Goal: Transaction & Acquisition: Subscribe to service/newsletter

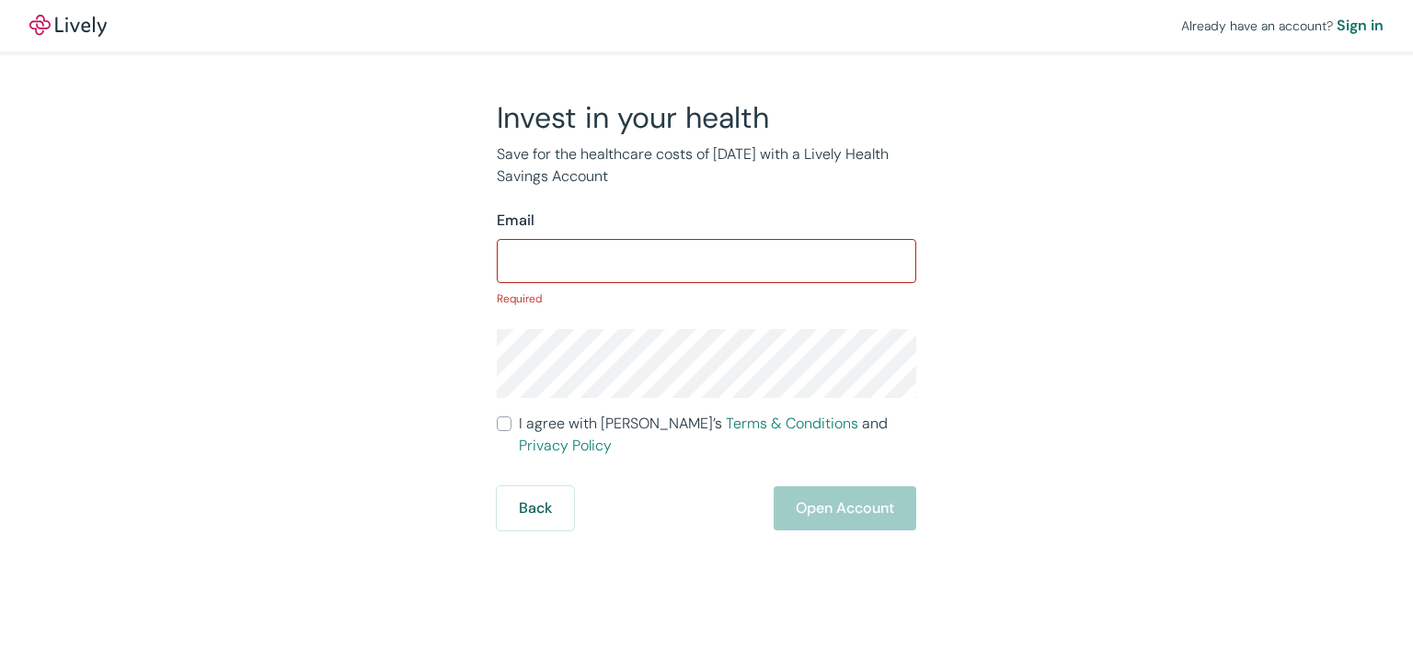
click at [598, 241] on div "​" at bounding box center [706, 261] width 419 height 44
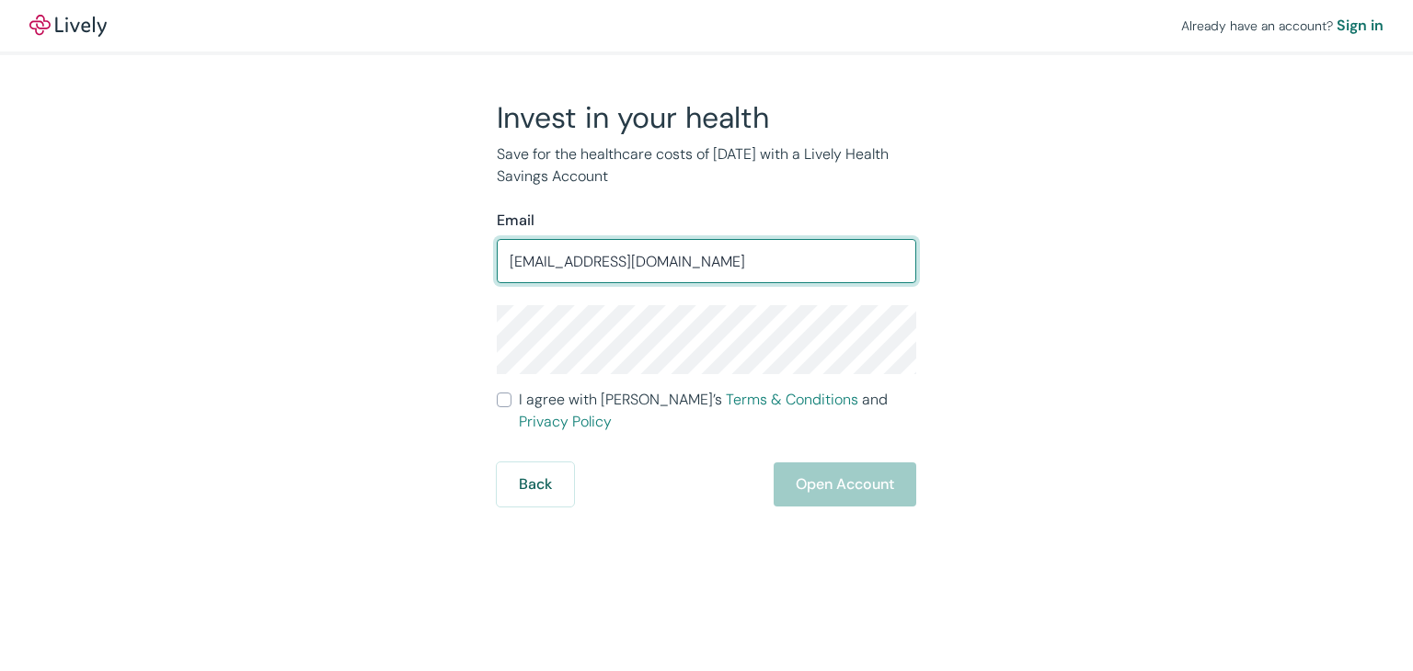
type input "brandoneatspizza@gmail.com"
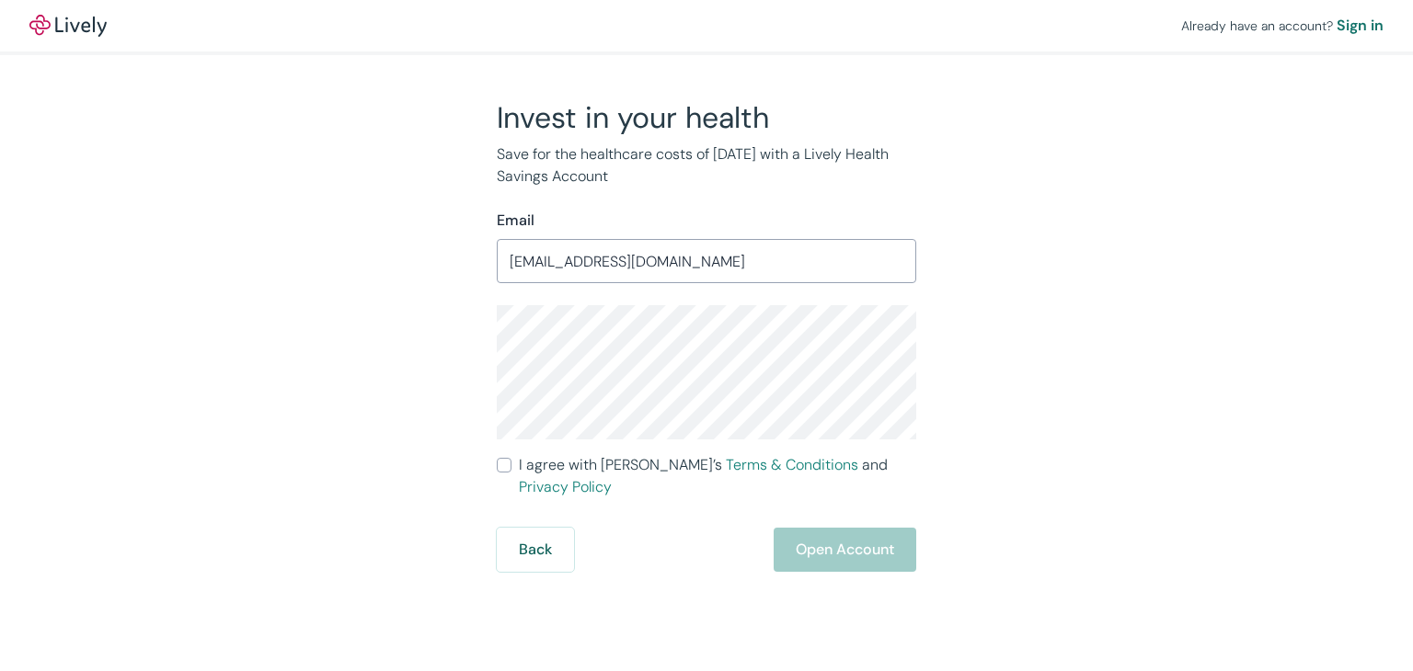
click at [500, 468] on input "I agree with Lively’s Terms & Conditions and Privacy Policy" at bounding box center [504, 465] width 15 height 15
checkbox input "true"
click at [521, 528] on button "Back" at bounding box center [535, 550] width 77 height 44
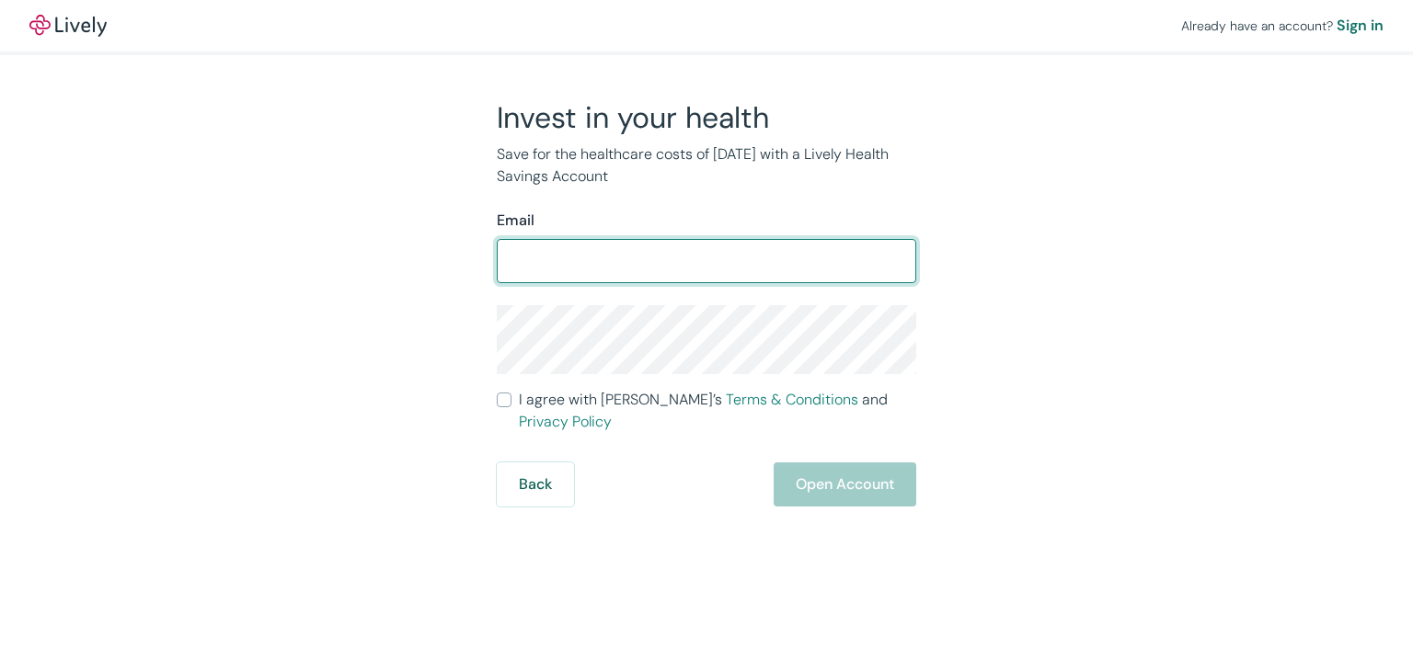
click at [598, 272] on input "Email" at bounding box center [706, 261] width 419 height 37
type input "[EMAIL_ADDRESS][DOMAIN_NAME]"
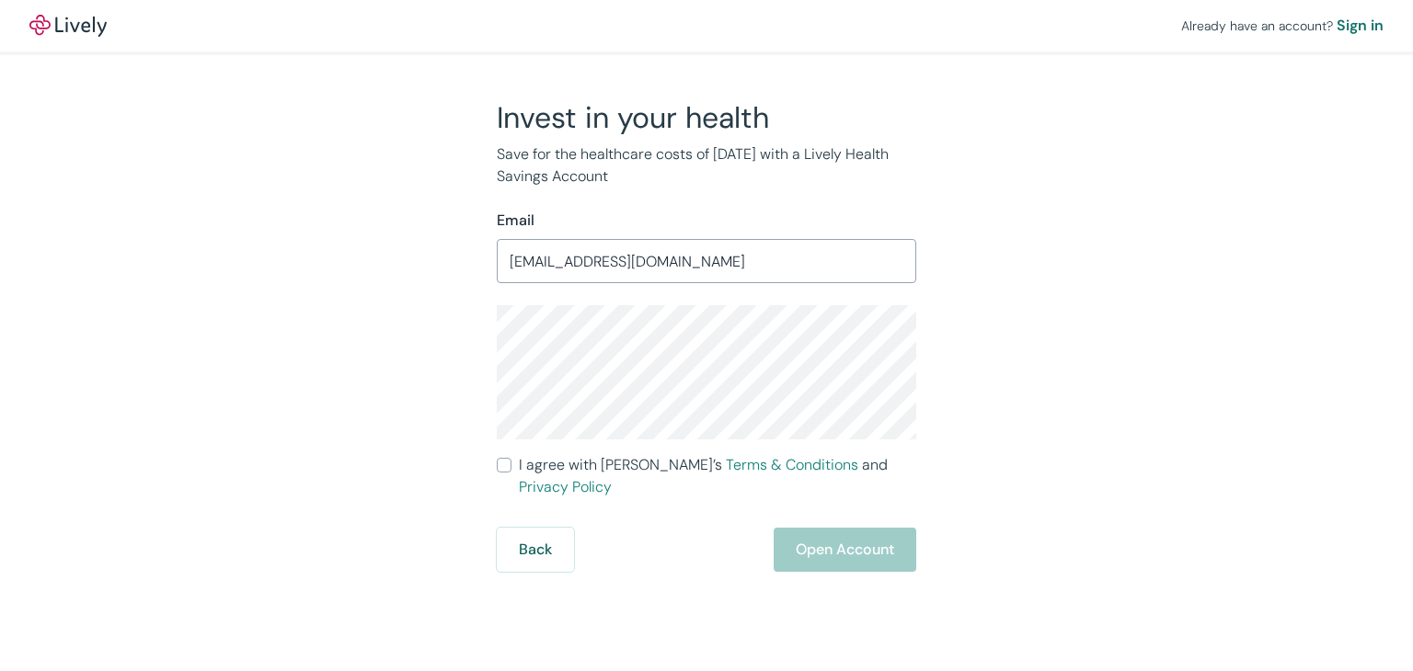
click at [502, 475] on label "I agree with Lively’s Terms & Conditions and Privacy Policy" at bounding box center [706, 476] width 419 height 44
click at [502, 473] on input "I agree with Lively’s Terms & Conditions and Privacy Policy" at bounding box center [504, 465] width 15 height 15
checkbox input "true"
click at [819, 545] on button "Open Account" at bounding box center [844, 550] width 143 height 44
